Goal: Navigation & Orientation: Find specific page/section

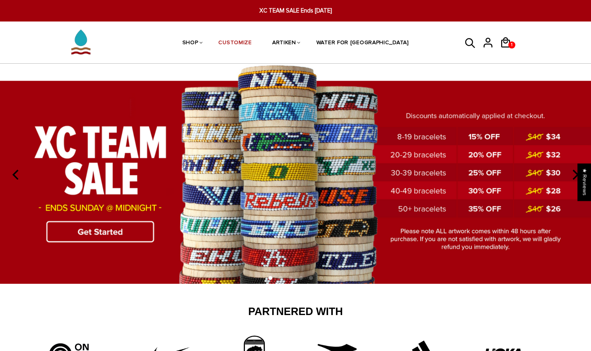
click at [576, 179] on icon "next" at bounding box center [576, 175] width 6 height 10
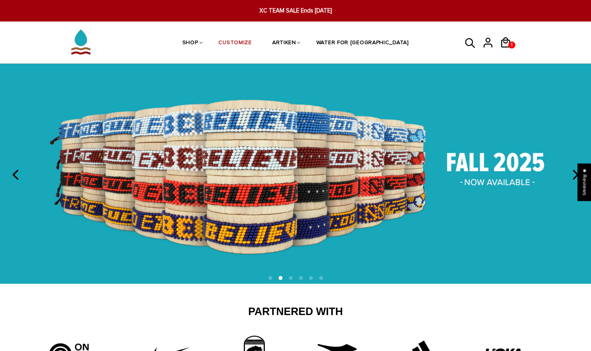
click at [576, 179] on icon "next" at bounding box center [576, 175] width 6 height 10
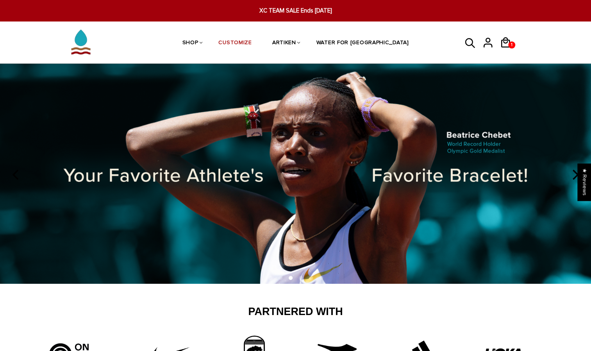
click at [576, 179] on icon "next" at bounding box center [576, 175] width 6 height 10
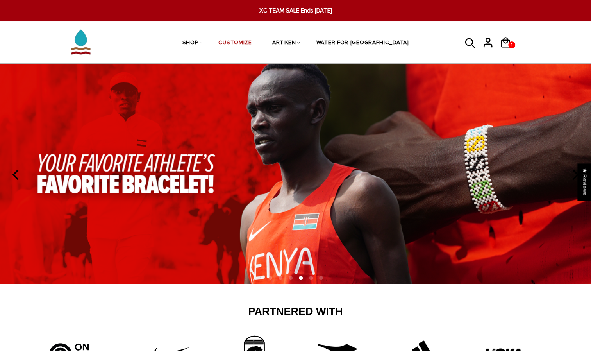
click at [576, 179] on icon "next" at bounding box center [576, 175] width 6 height 10
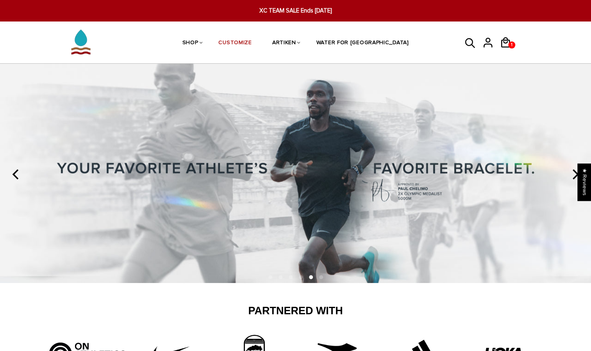
click at [576, 179] on icon "next" at bounding box center [574, 174] width 10 height 10
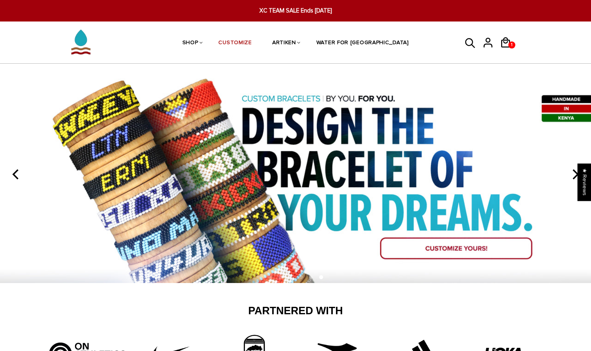
click at [575, 177] on icon "next" at bounding box center [574, 174] width 10 height 10
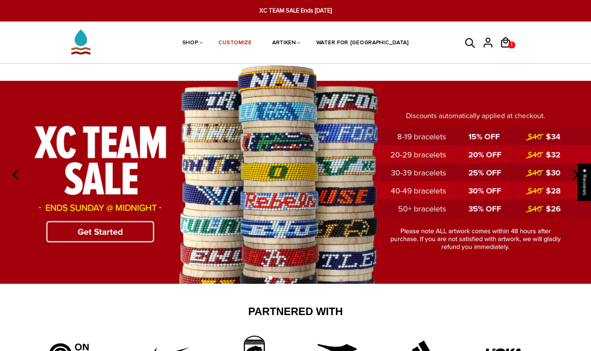
click at [12, 173] on icon "previous" at bounding box center [15, 175] width 6 height 10
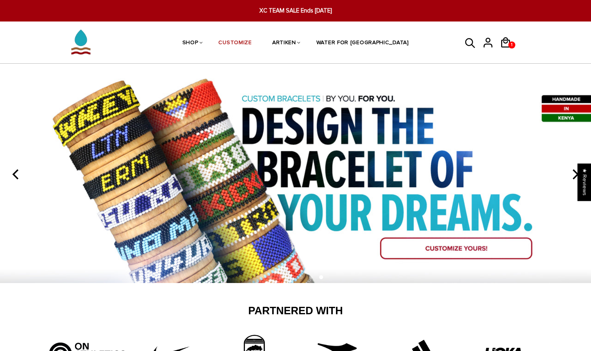
click at [12, 173] on icon "previous" at bounding box center [16, 174] width 10 height 10
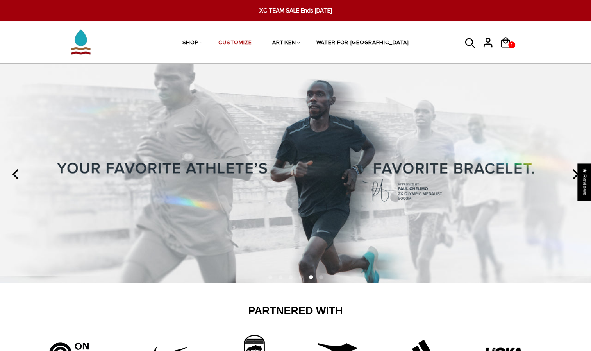
click at [12, 173] on icon "previous" at bounding box center [16, 174] width 10 height 10
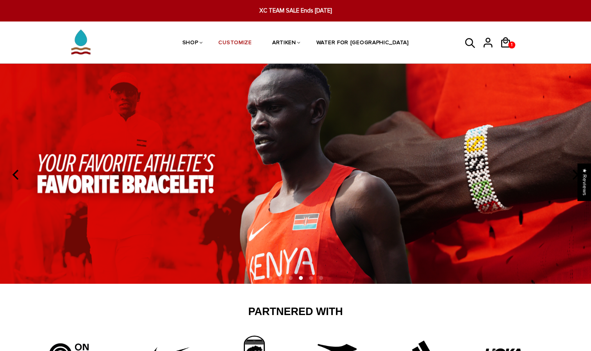
click at [13, 174] on icon "previous" at bounding box center [16, 175] width 10 height 10
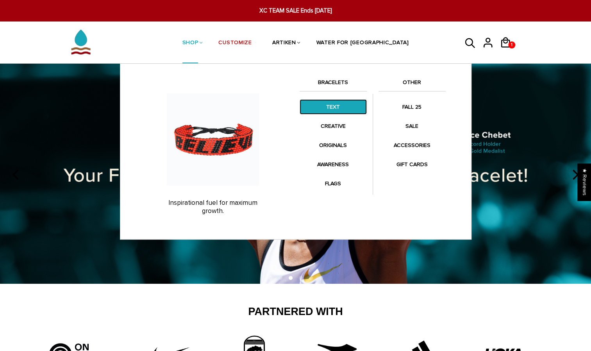
click at [333, 107] on link "TEXT" at bounding box center [333, 106] width 67 height 15
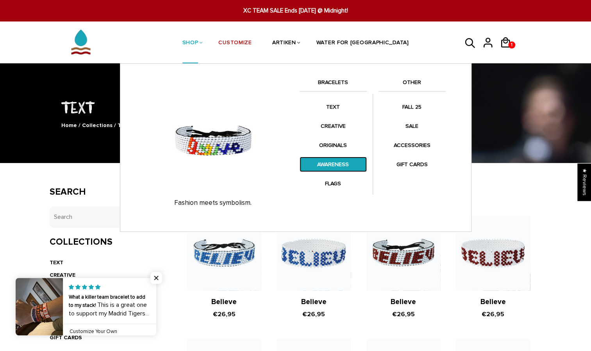
click at [337, 166] on link "AWARENESS" at bounding box center [333, 164] width 67 height 15
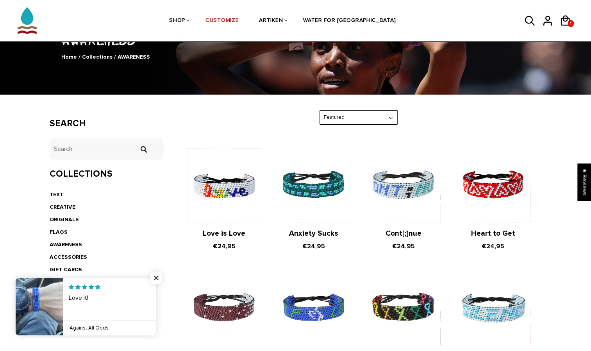
scroll to position [7, 0]
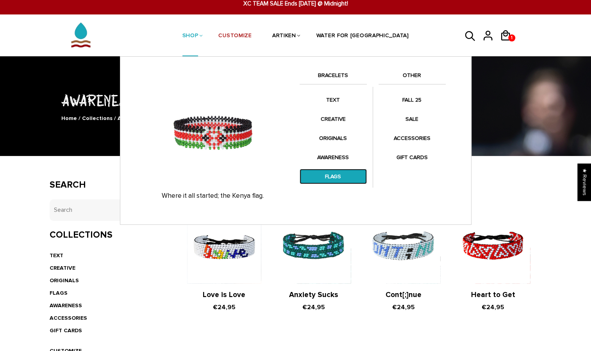
click at [339, 171] on link "FLAGS" at bounding box center [333, 176] width 67 height 15
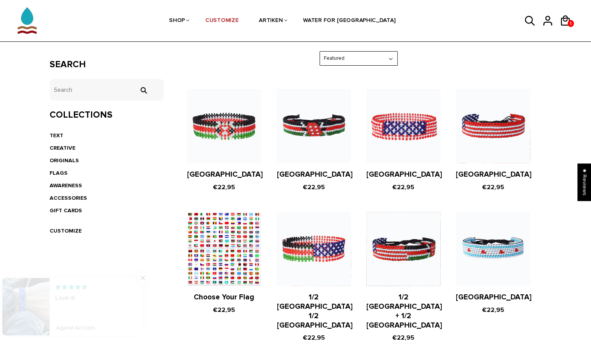
scroll to position [130, 0]
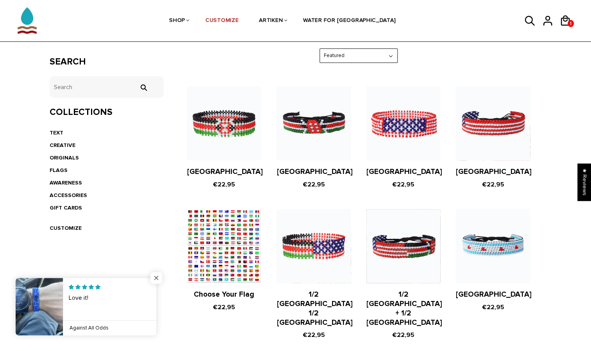
click at [156, 278] on span "Close popup widget" at bounding box center [156, 278] width 12 height 12
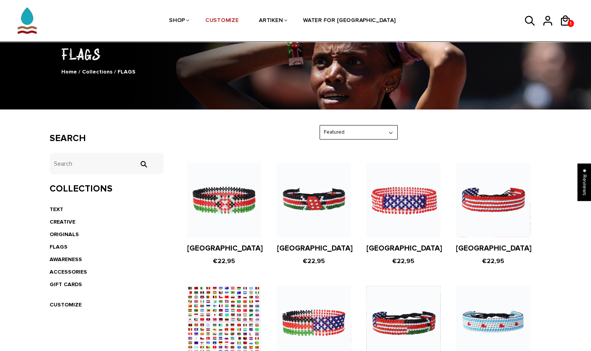
scroll to position [0, 0]
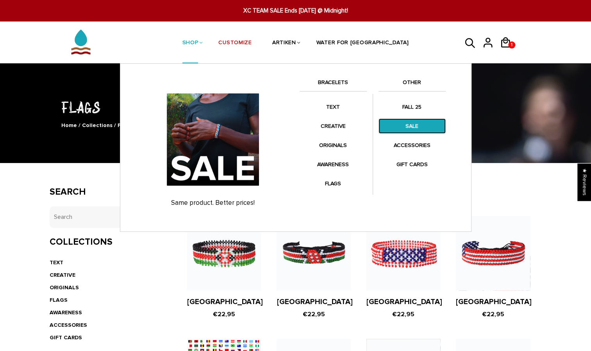
click at [413, 127] on link "SALE" at bounding box center [411, 125] width 67 height 15
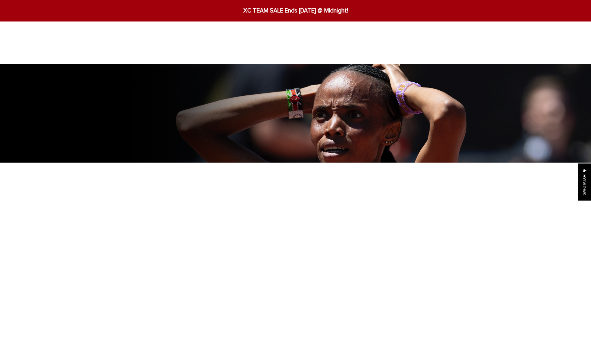
scroll to position [218, 0]
